Goal: Information Seeking & Learning: Learn about a topic

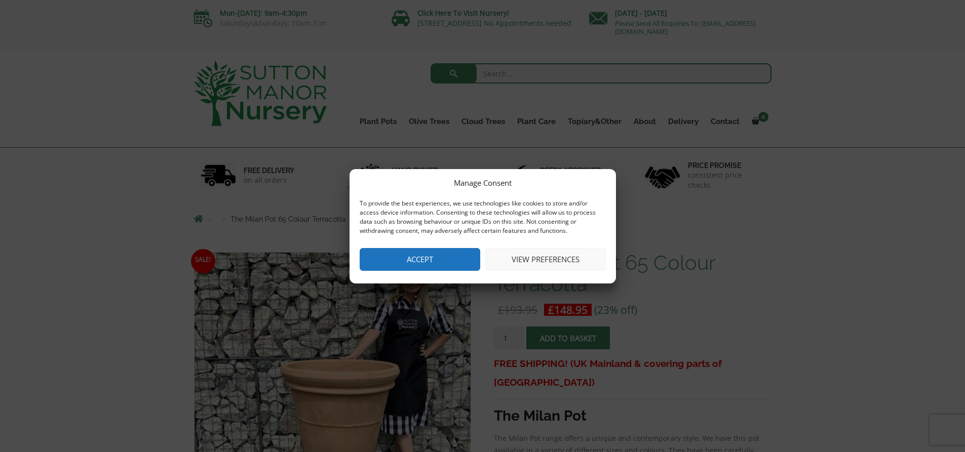
click at [532, 259] on button "View preferences" at bounding box center [545, 259] width 121 height 23
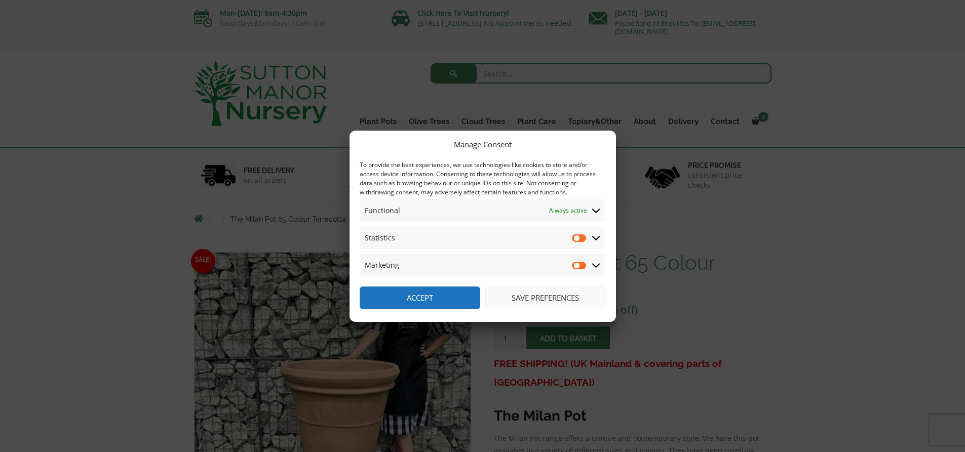
scroll to position [51, 0]
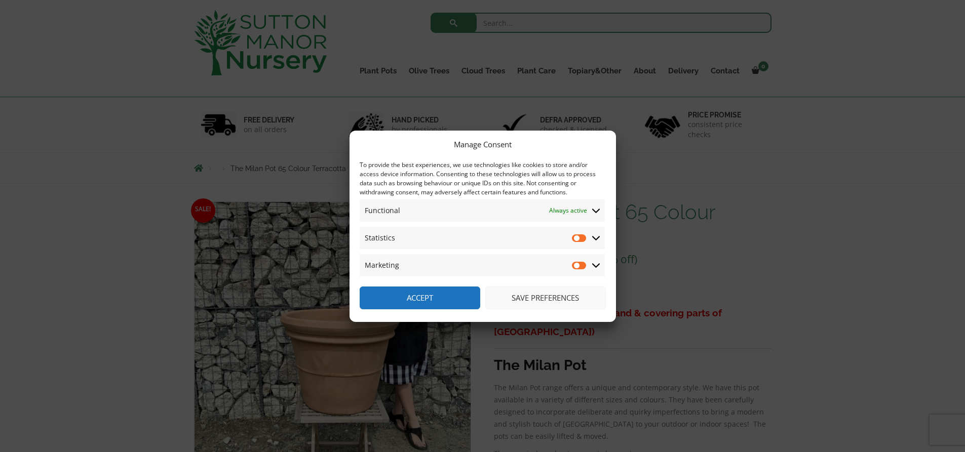
click at [595, 265] on icon at bounding box center [596, 265] width 8 height 9
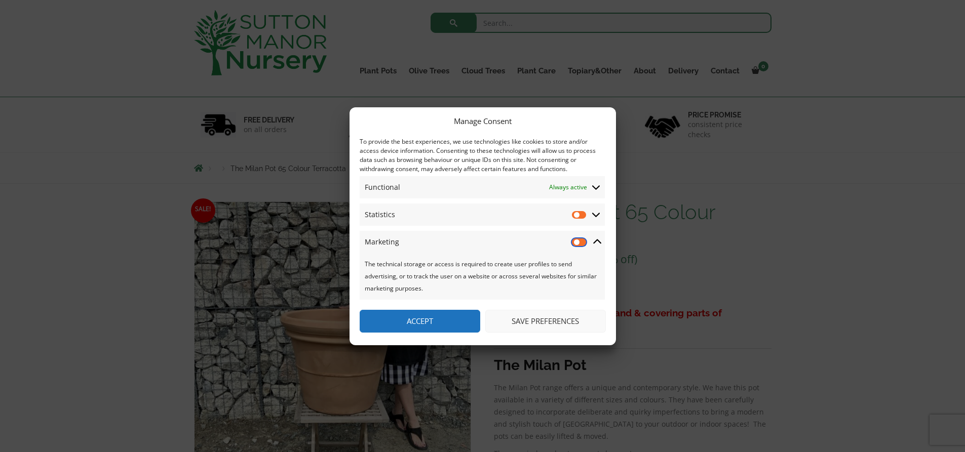
click at [580, 242] on input "Marketing" at bounding box center [579, 242] width 15 height 10
click at [582, 243] on input "Marketing" at bounding box center [579, 242] width 15 height 10
checkbox input "false"
click at [575, 320] on button "Save preferences" at bounding box center [545, 321] width 121 height 23
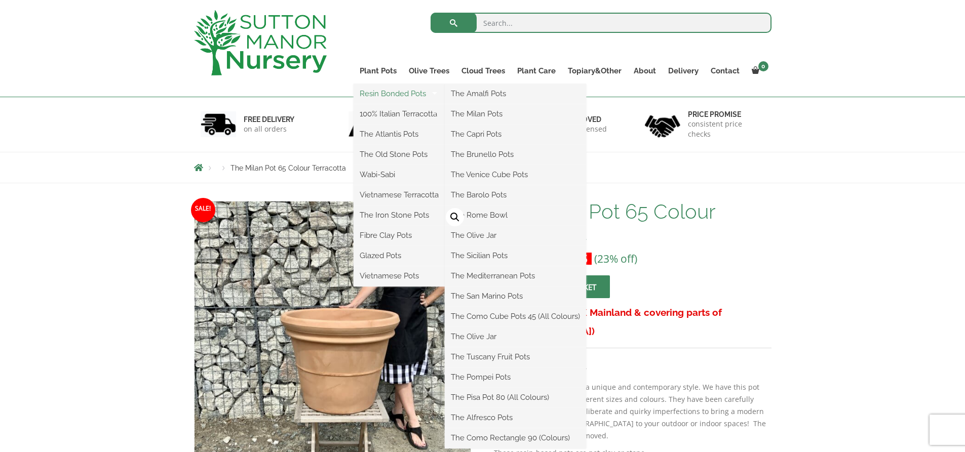
click at [384, 92] on link "Resin Bonded Pots" at bounding box center [399, 93] width 91 height 15
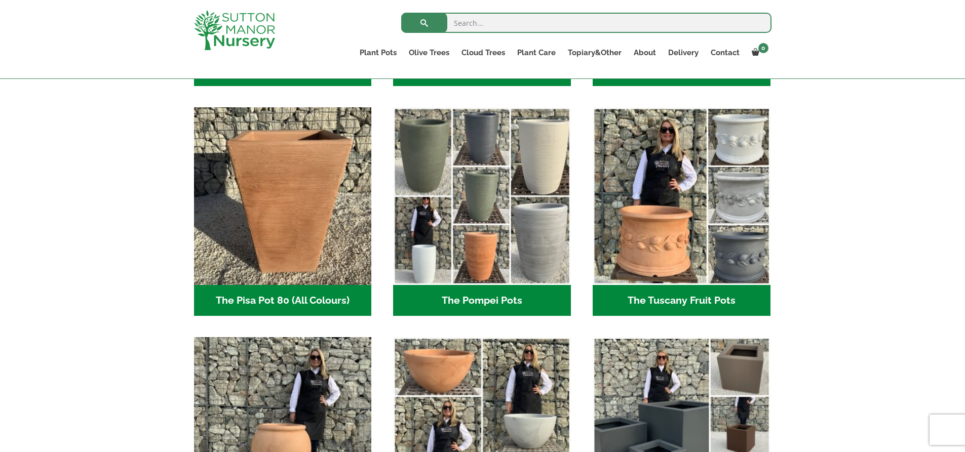
scroll to position [659, 0]
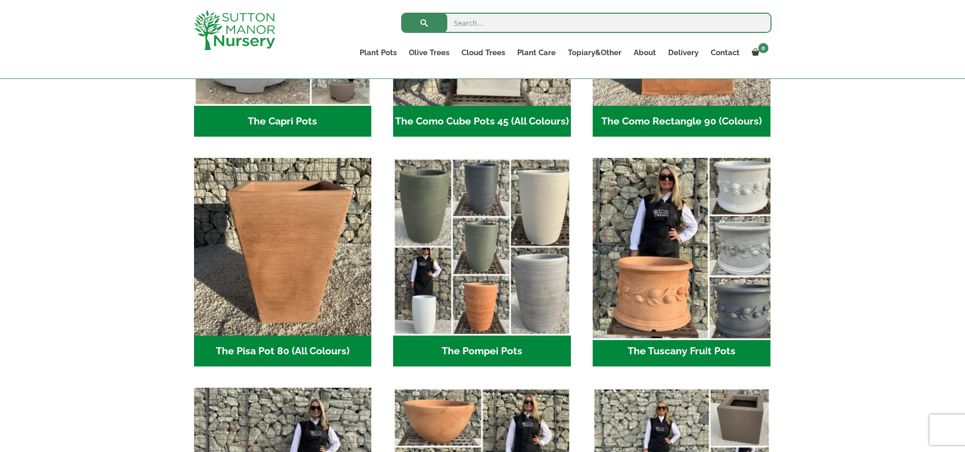
click at [626, 209] on img "Visit product category The Tuscany Fruit Pots" at bounding box center [681, 247] width 186 height 186
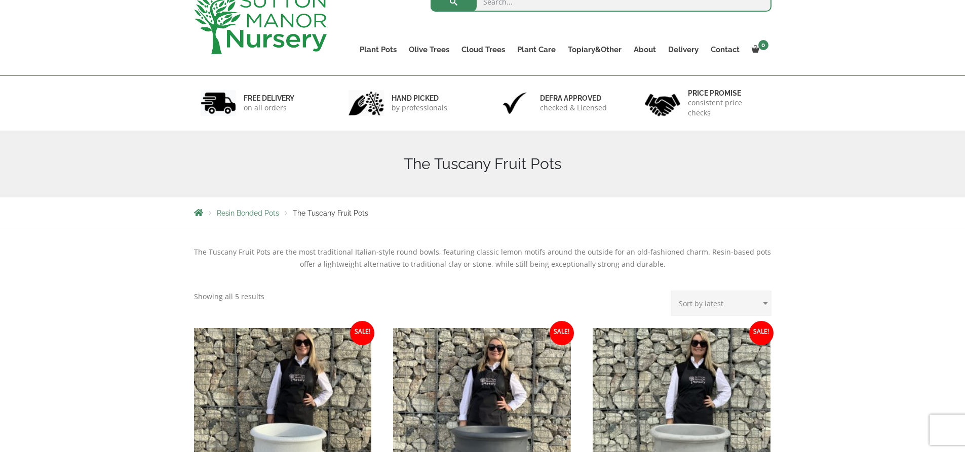
scroll to position [51, 0]
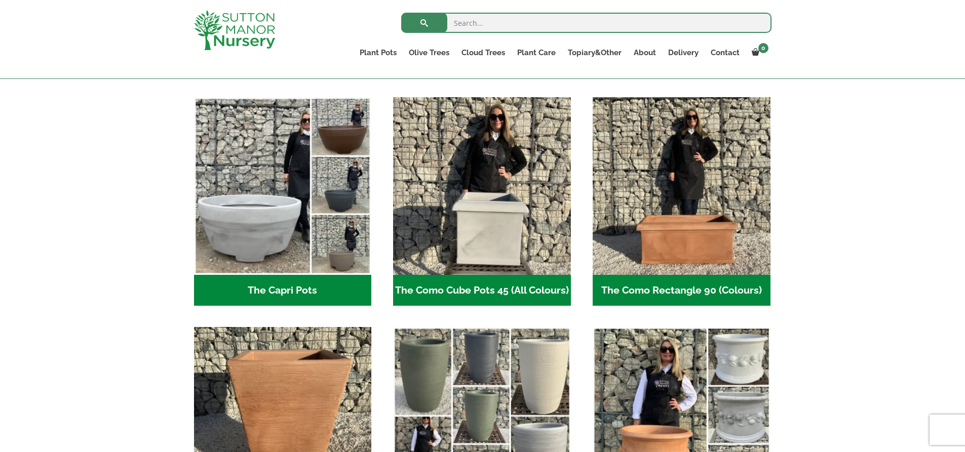
scroll to position [456, 0]
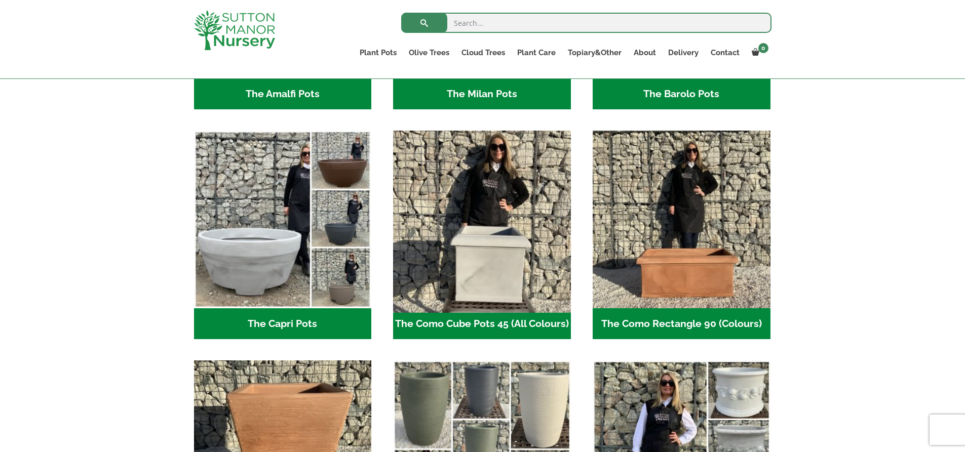
click at [518, 254] on img "Visit product category The Como Cube Pots 45 (All Colours)" at bounding box center [482, 220] width 186 height 186
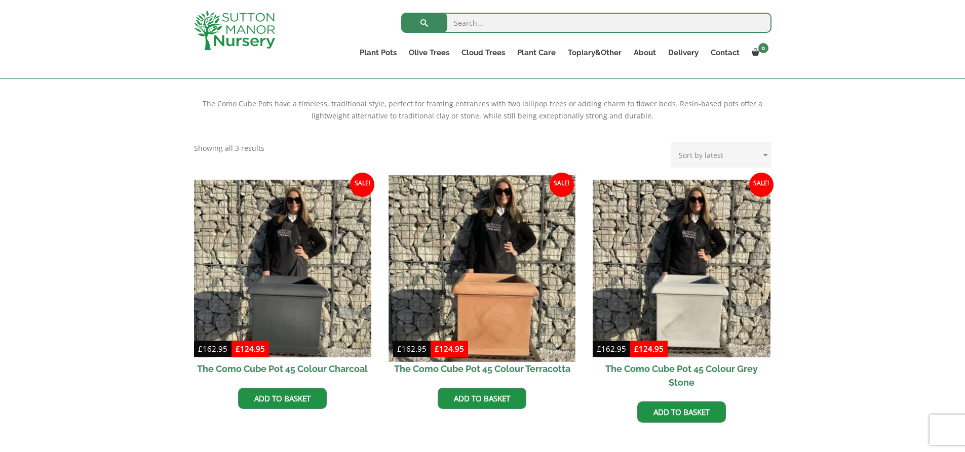
scroll to position [253, 0]
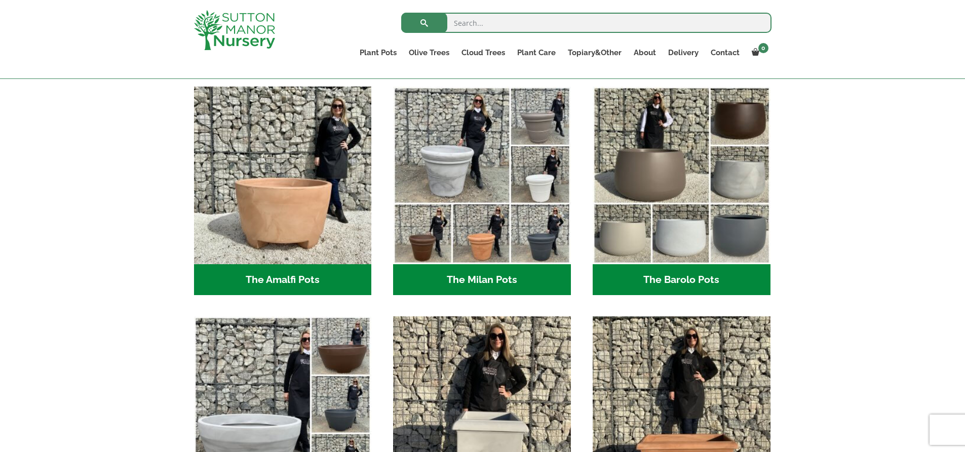
scroll to position [253, 0]
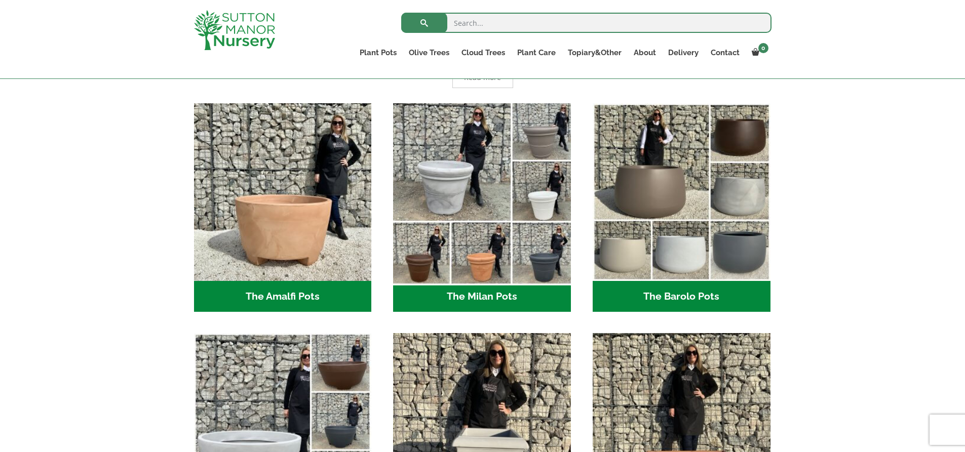
click at [486, 182] on img "Visit product category The Milan Pots" at bounding box center [482, 192] width 186 height 186
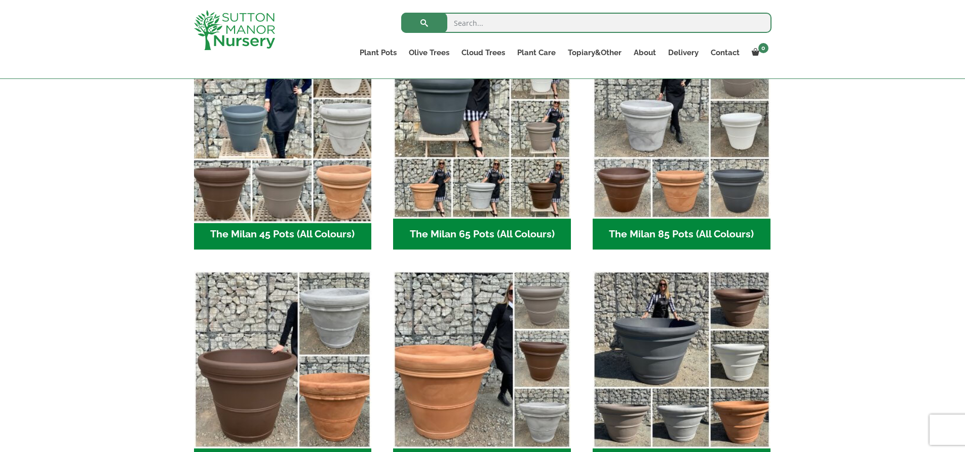
scroll to position [253, 0]
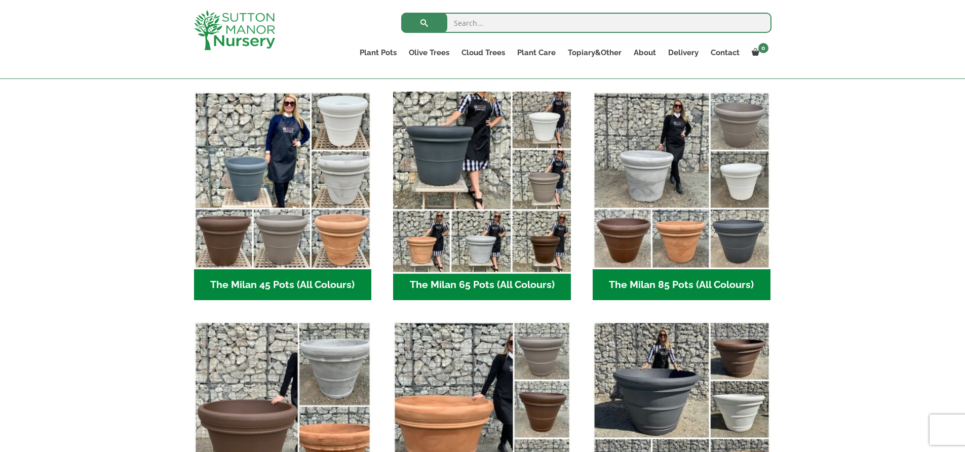
click at [467, 169] on img "Visit product category The Milan 65 Pots (All Colours)" at bounding box center [482, 180] width 186 height 186
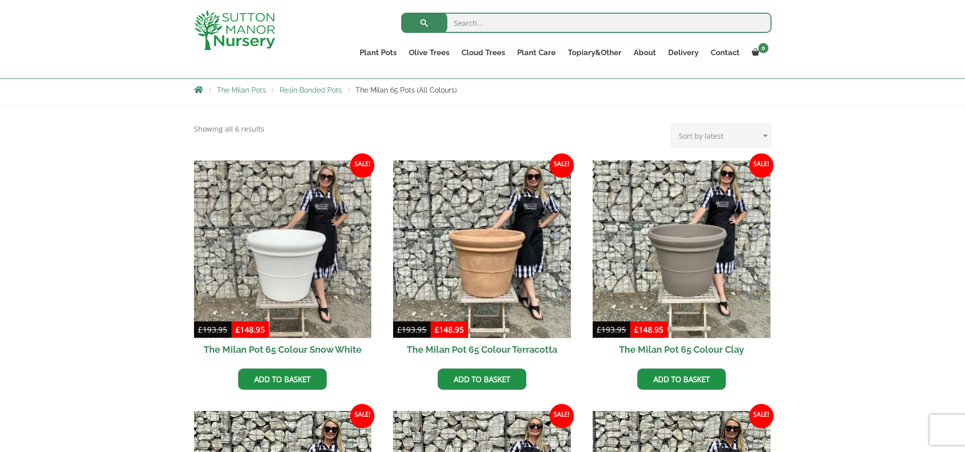
scroll to position [203, 0]
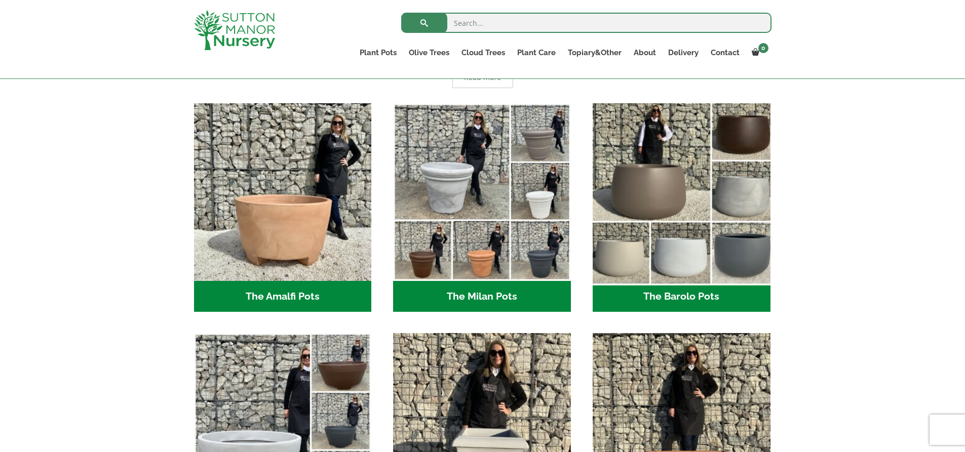
click at [624, 178] on img "Visit product category The Barolo Pots" at bounding box center [681, 192] width 186 height 186
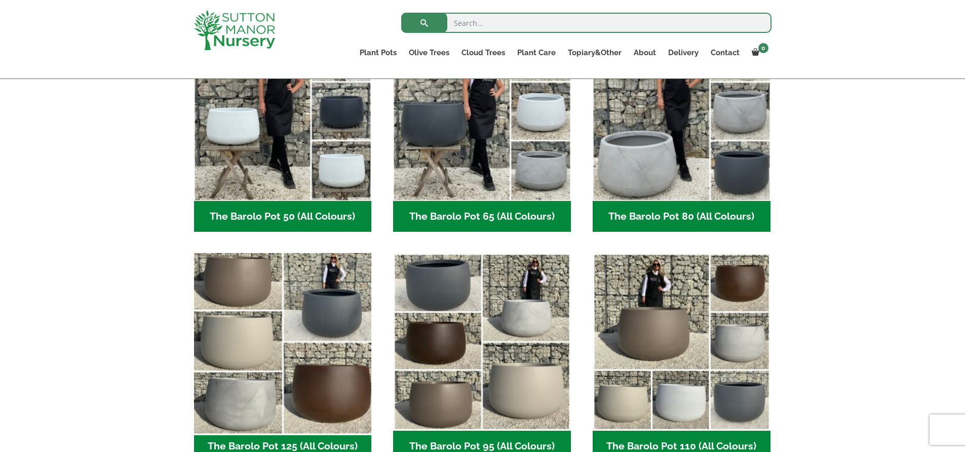
scroll to position [253, 0]
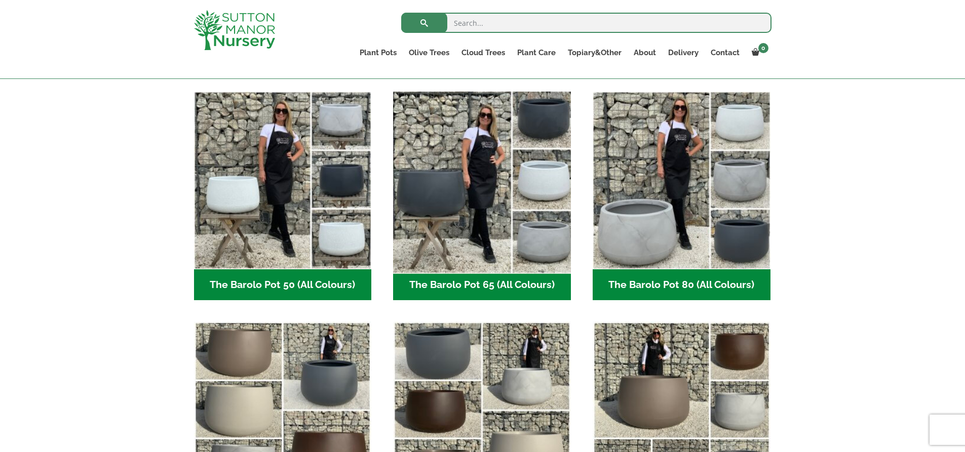
click at [466, 227] on img "Visit product category The Barolo Pot 65 (All Colours)" at bounding box center [482, 180] width 186 height 186
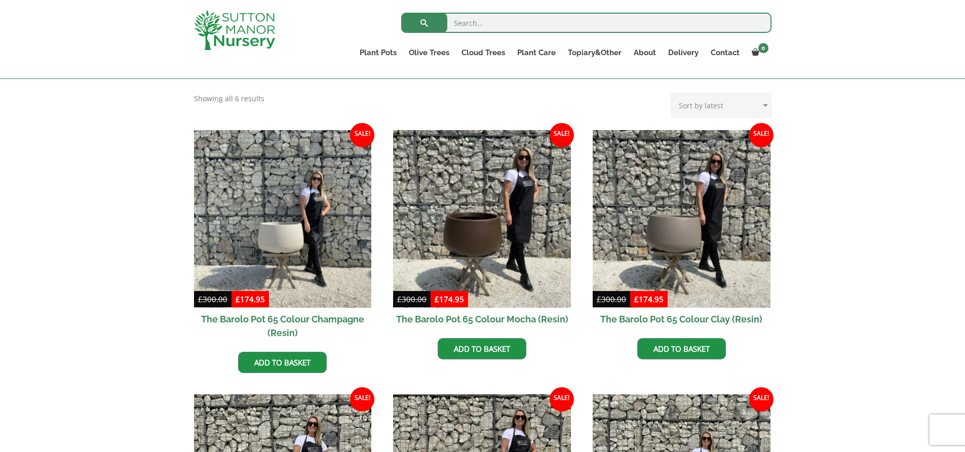
scroll to position [203, 0]
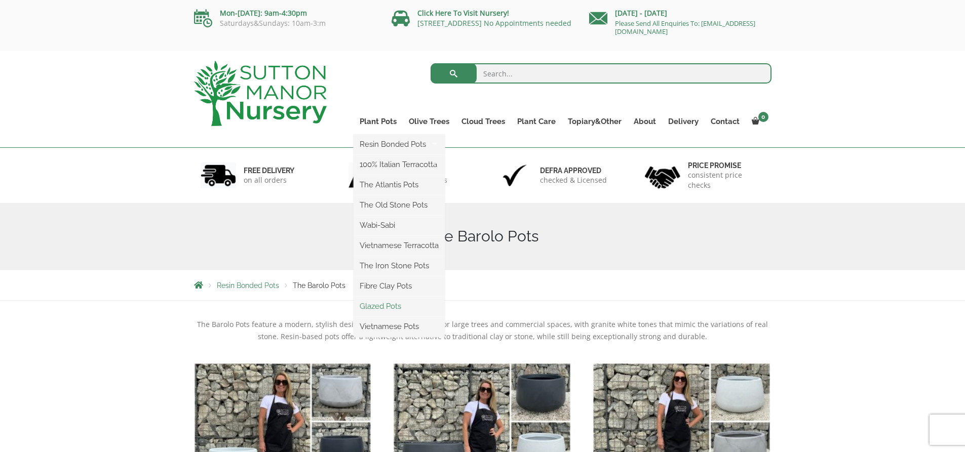
click at [399, 304] on link "Glazed Pots" at bounding box center [399, 306] width 91 height 15
